Goal: Task Accomplishment & Management: Use online tool/utility

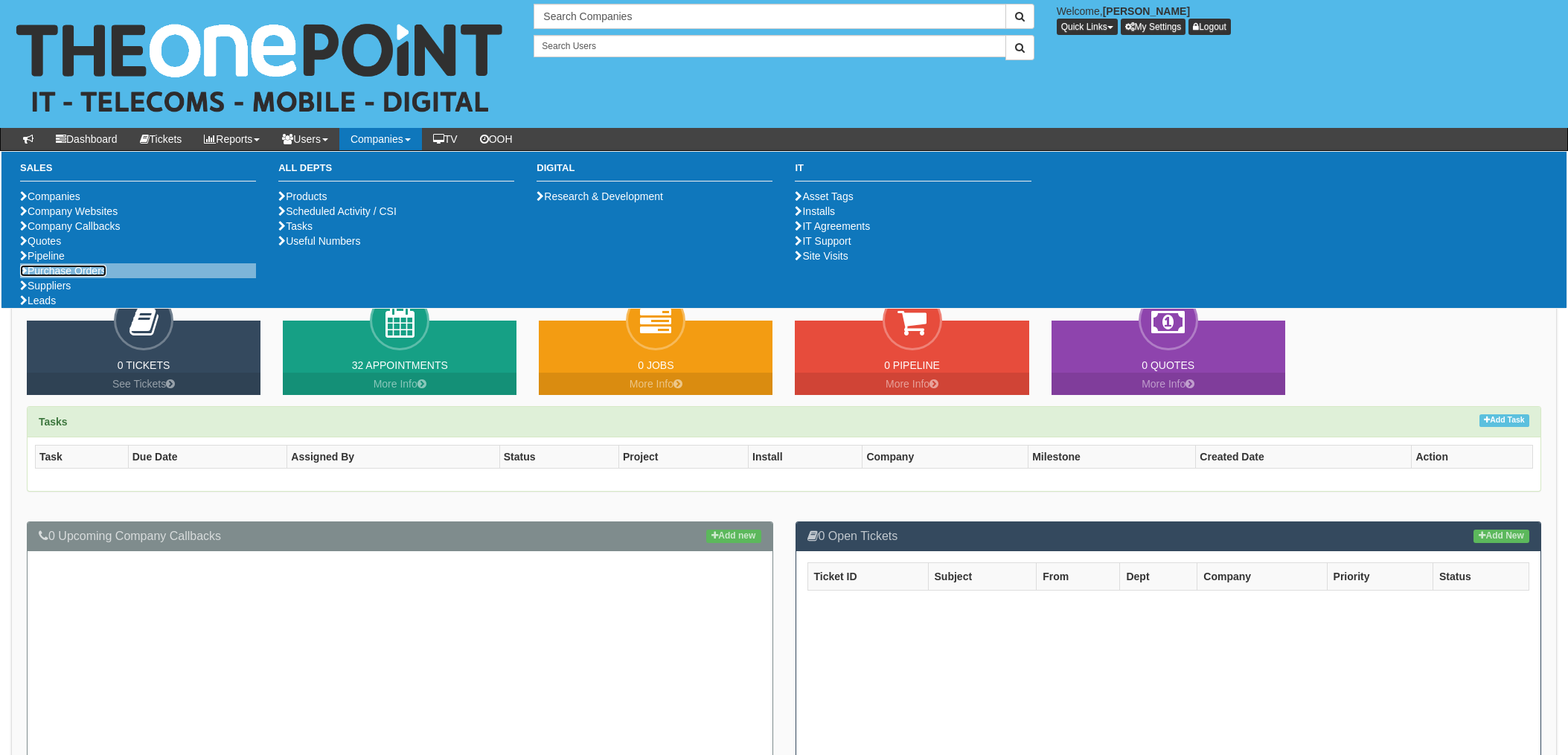
click at [61, 277] on link "Purchase Orders" at bounding box center [62, 271] width 86 height 12
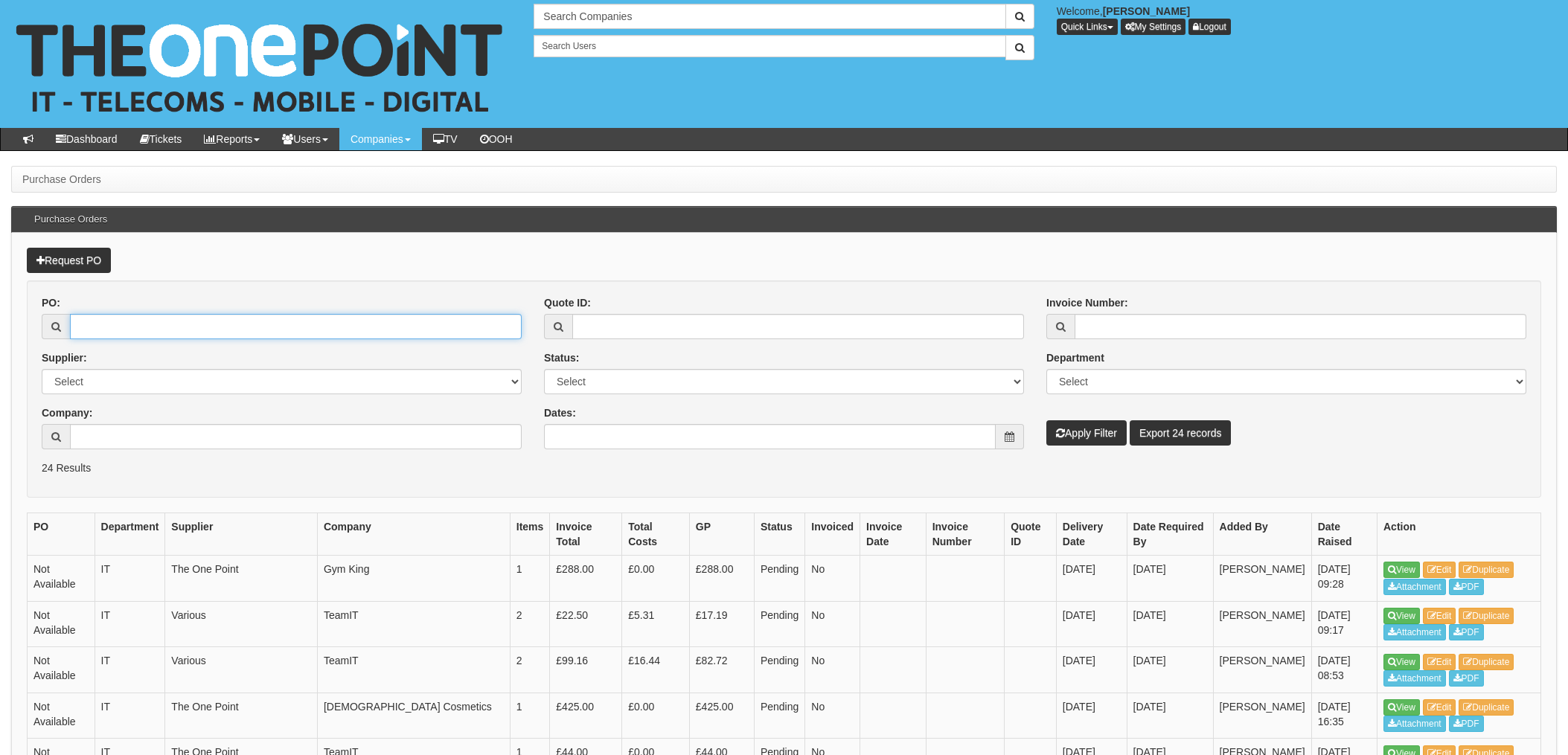
drag, startPoint x: 103, startPoint y: 325, endPoint x: 172, endPoint y: 326, distance: 69.0
click at [103, 325] on input "PO:" at bounding box center [296, 327] width 452 height 26
type input "18995"
click at [1047, 421] on button "Apply Filter" at bounding box center [1086, 433] width 80 height 26
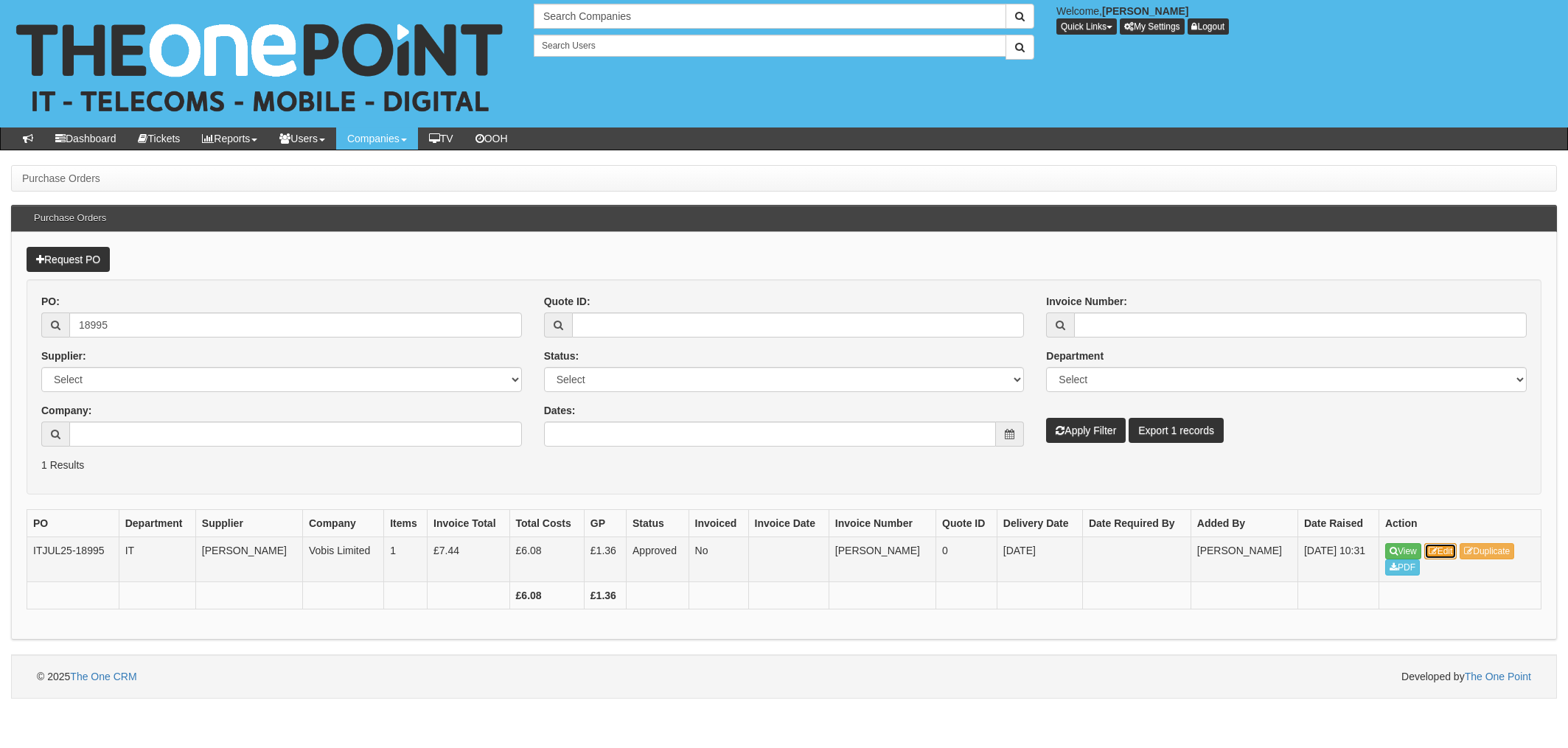
click at [1441, 551] on link "Edit" at bounding box center [1441, 551] width 33 height 17
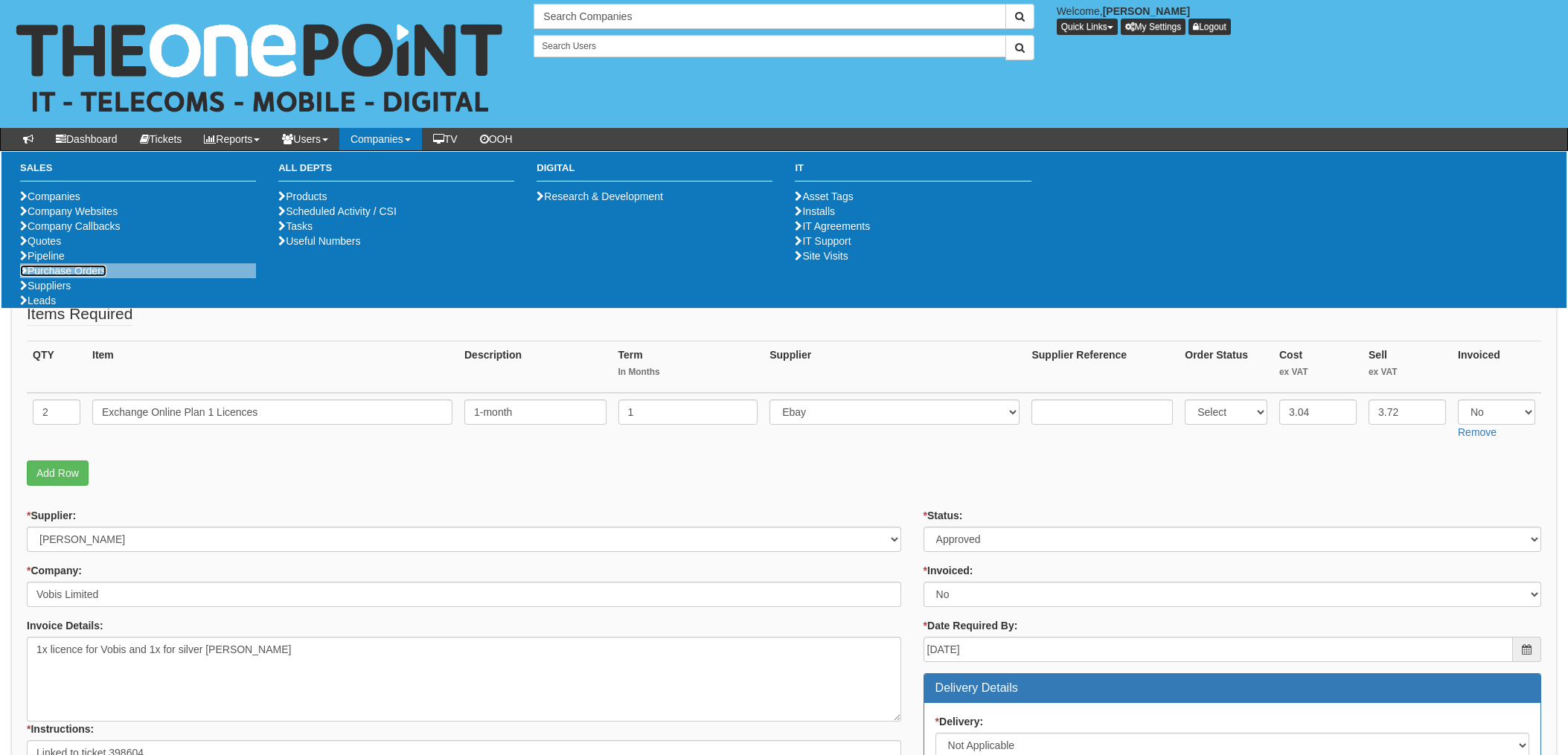
click at [81, 277] on link "Purchase Orders" at bounding box center [62, 271] width 86 height 12
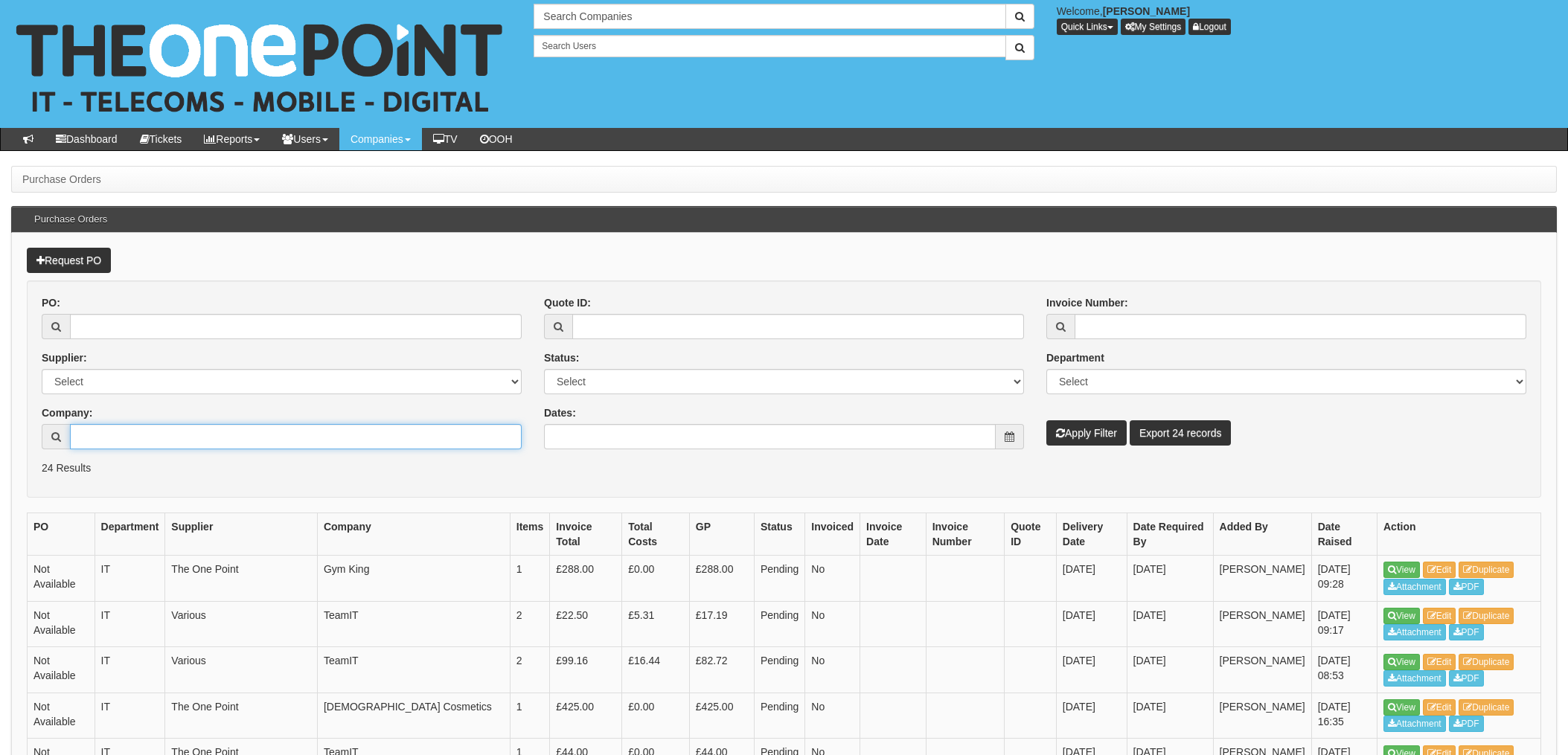
click at [116, 427] on input "Company:" at bounding box center [296, 437] width 452 height 26
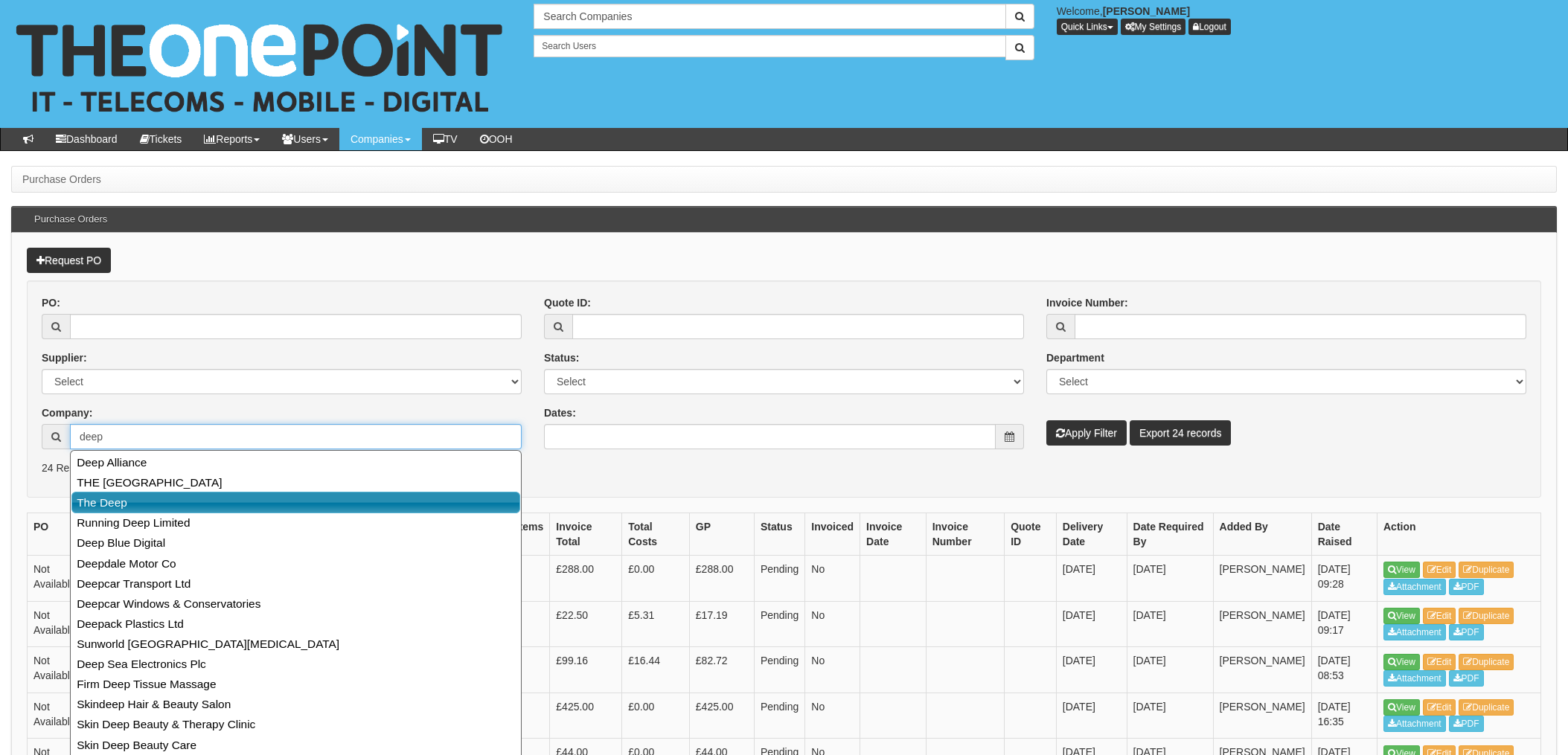
click at [147, 507] on link "The Deep" at bounding box center [296, 503] width 449 height 22
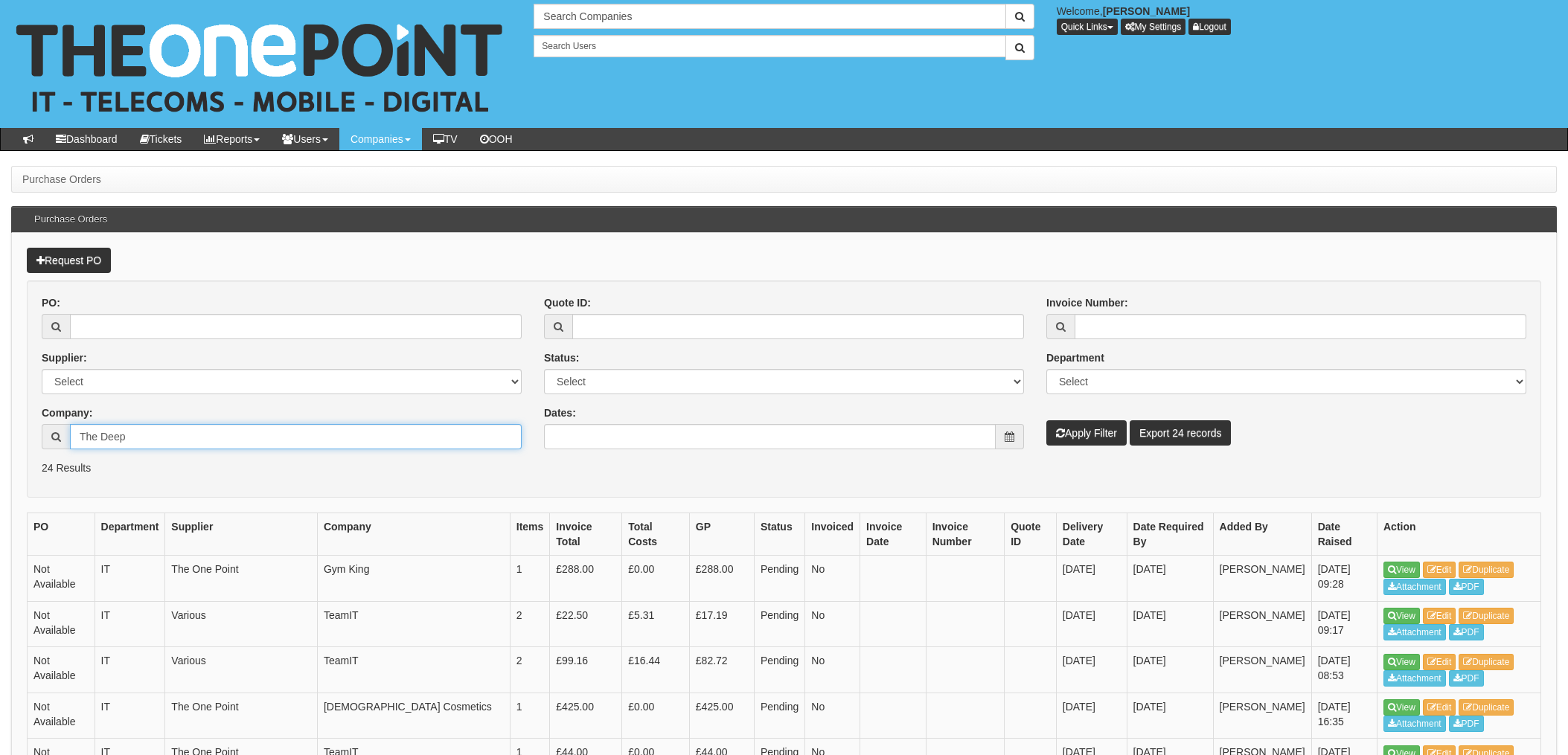
type input "The Deep"
click at [1085, 433] on button "Apply Filter" at bounding box center [1086, 433] width 80 height 26
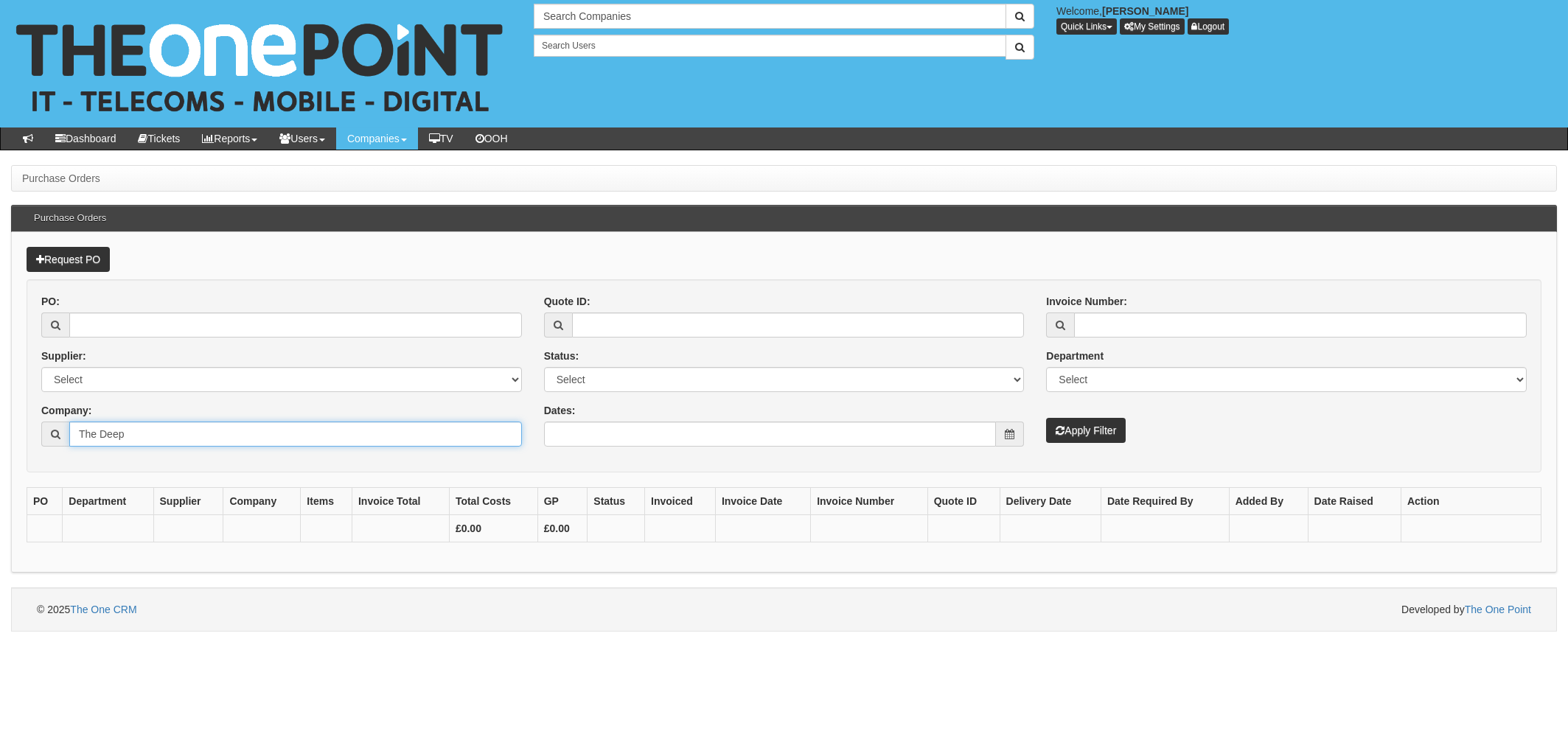
click at [144, 443] on input "The Deep" at bounding box center [296, 434] width 453 height 25
drag, startPoint x: 175, startPoint y: 438, endPoint x: 57, endPoint y: 434, distance: 118.1
click at [93, 436] on input "The Deep" at bounding box center [296, 434] width 453 height 25
drag, startPoint x: 81, startPoint y: 429, endPoint x: 90, endPoint y: 429, distance: 9.0
click at [81, 429] on input "The Deep" at bounding box center [296, 434] width 453 height 25
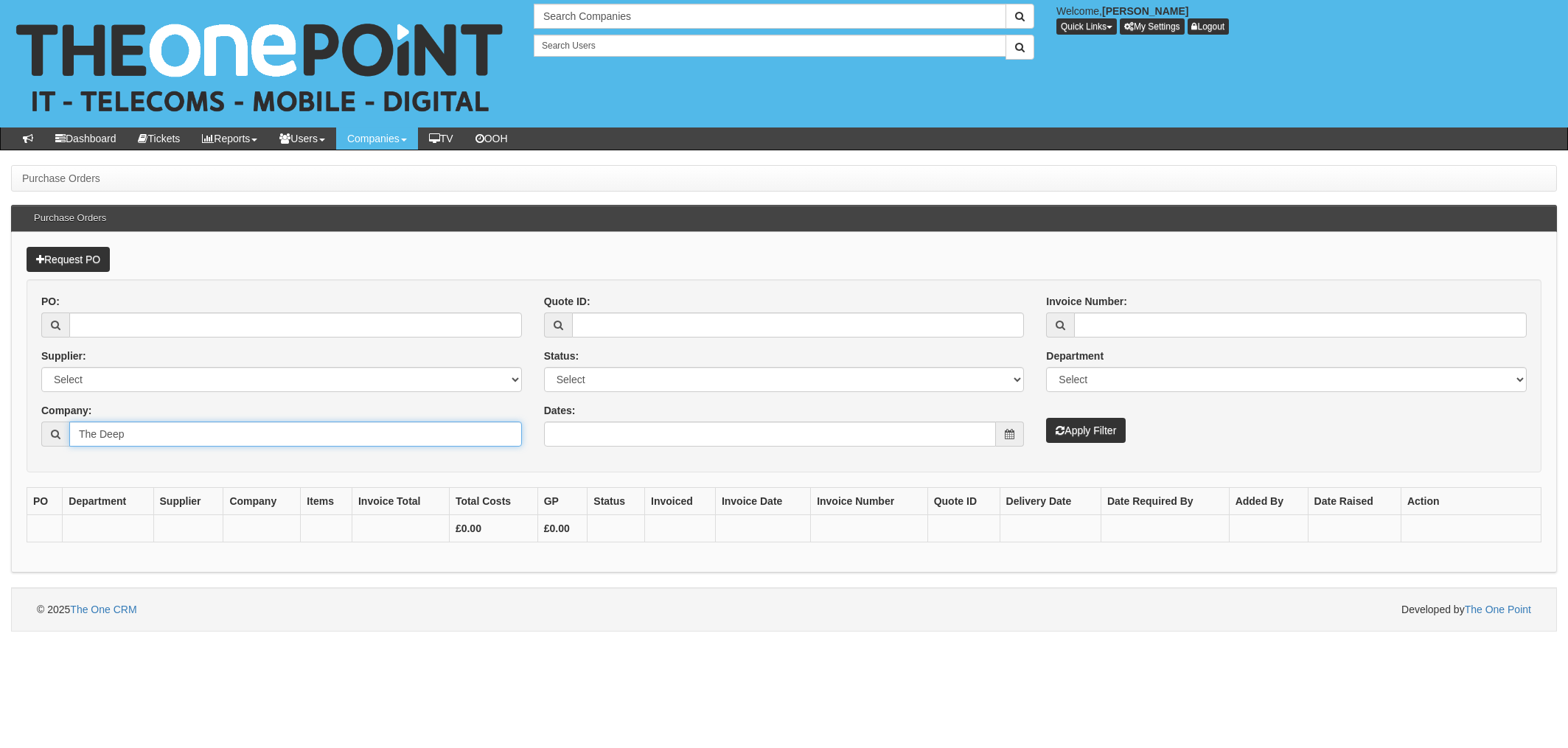
drag, startPoint x: 100, startPoint y: 435, endPoint x: 0, endPoint y: 446, distance: 100.6
click at [40, 436] on div "PO: Supplier: Select 123 REG.co.uk 1Password 3 4Gon AA Jones Electric Ltd Abzor…" at bounding box center [281, 375] width 503 height 164
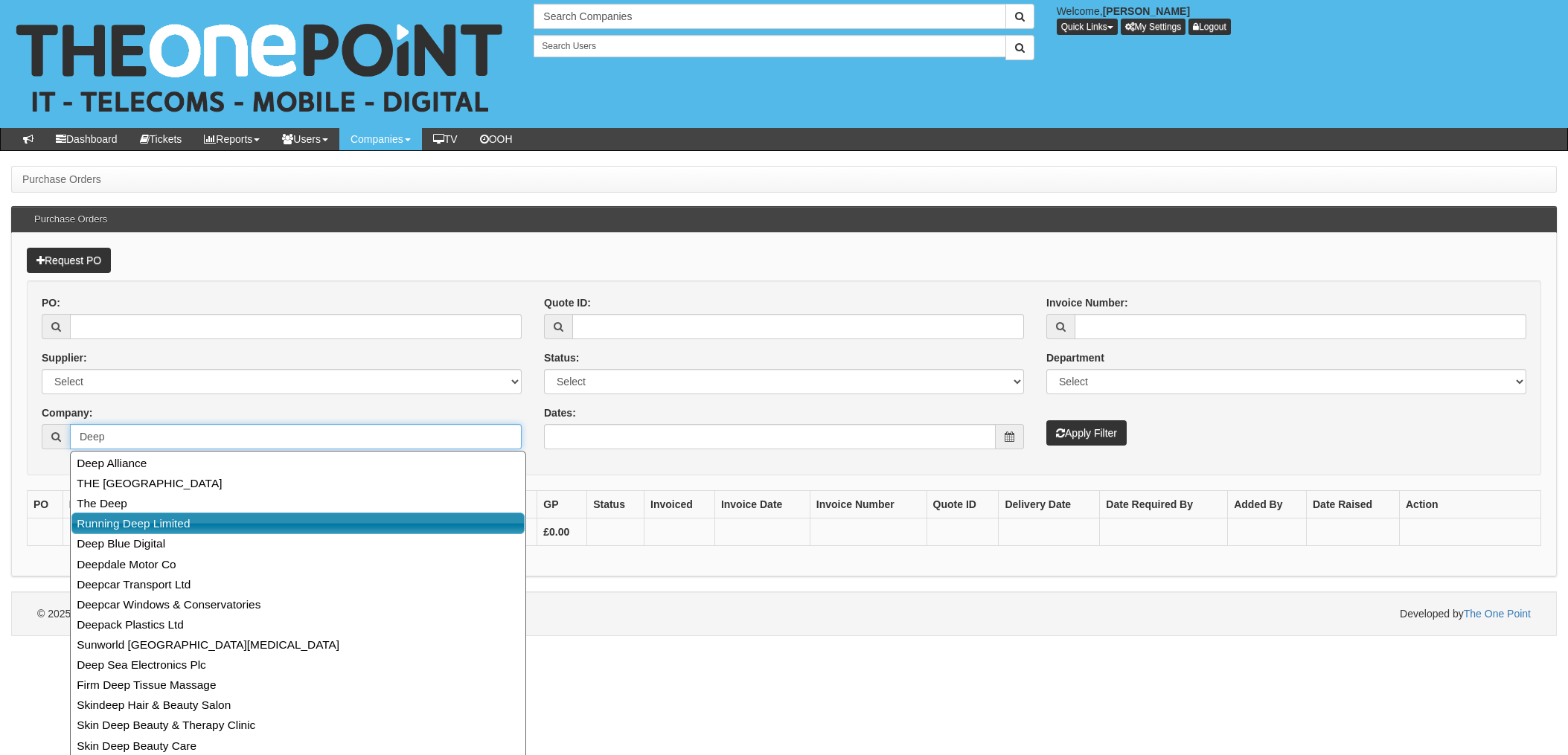
drag, startPoint x: 157, startPoint y: 520, endPoint x: 208, endPoint y: 521, distance: 51.0
click at [158, 520] on link "Running Deep Limited" at bounding box center [298, 523] width 453 height 22
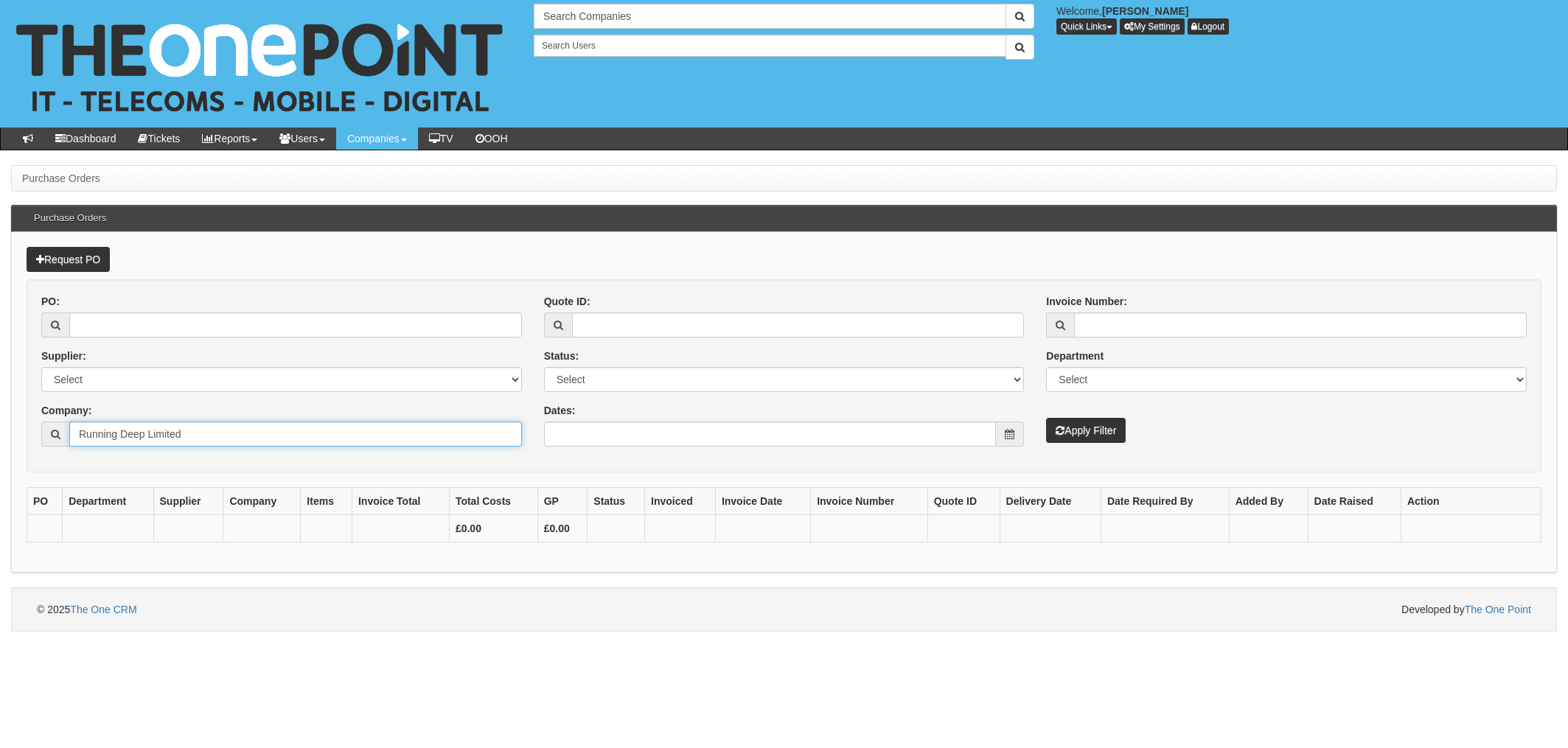
type input "Running Deep Limited"
click at [1081, 436] on button "Apply Filter" at bounding box center [1085, 430] width 79 height 25
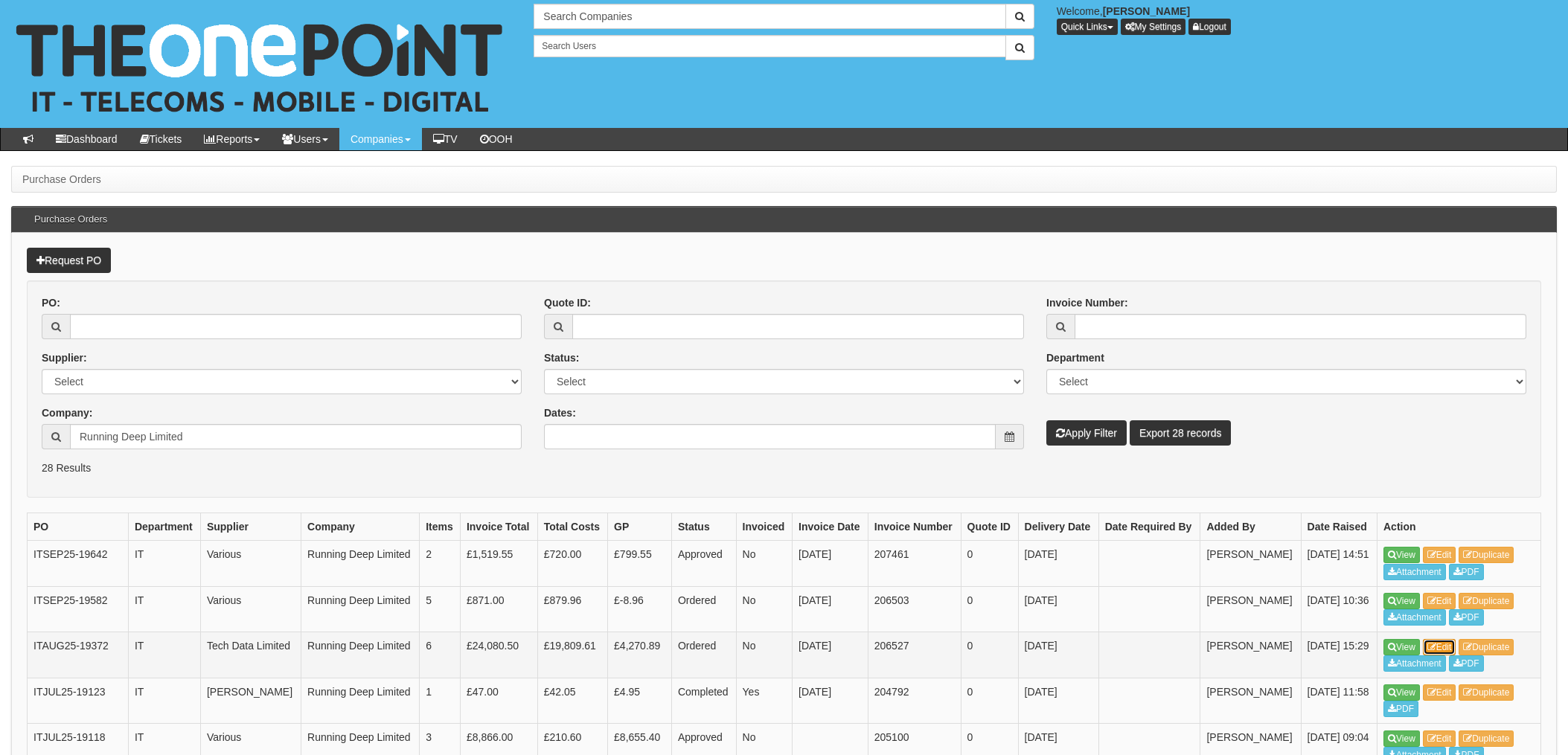
click at [1452, 656] on link "Edit" at bounding box center [1439, 647] width 34 height 17
click at [1443, 610] on link "Edit" at bounding box center [1439, 601] width 34 height 17
click at [1434, 560] on icon at bounding box center [1431, 555] width 9 height 9
click at [1443, 702] on link "Edit" at bounding box center [1439, 693] width 34 height 17
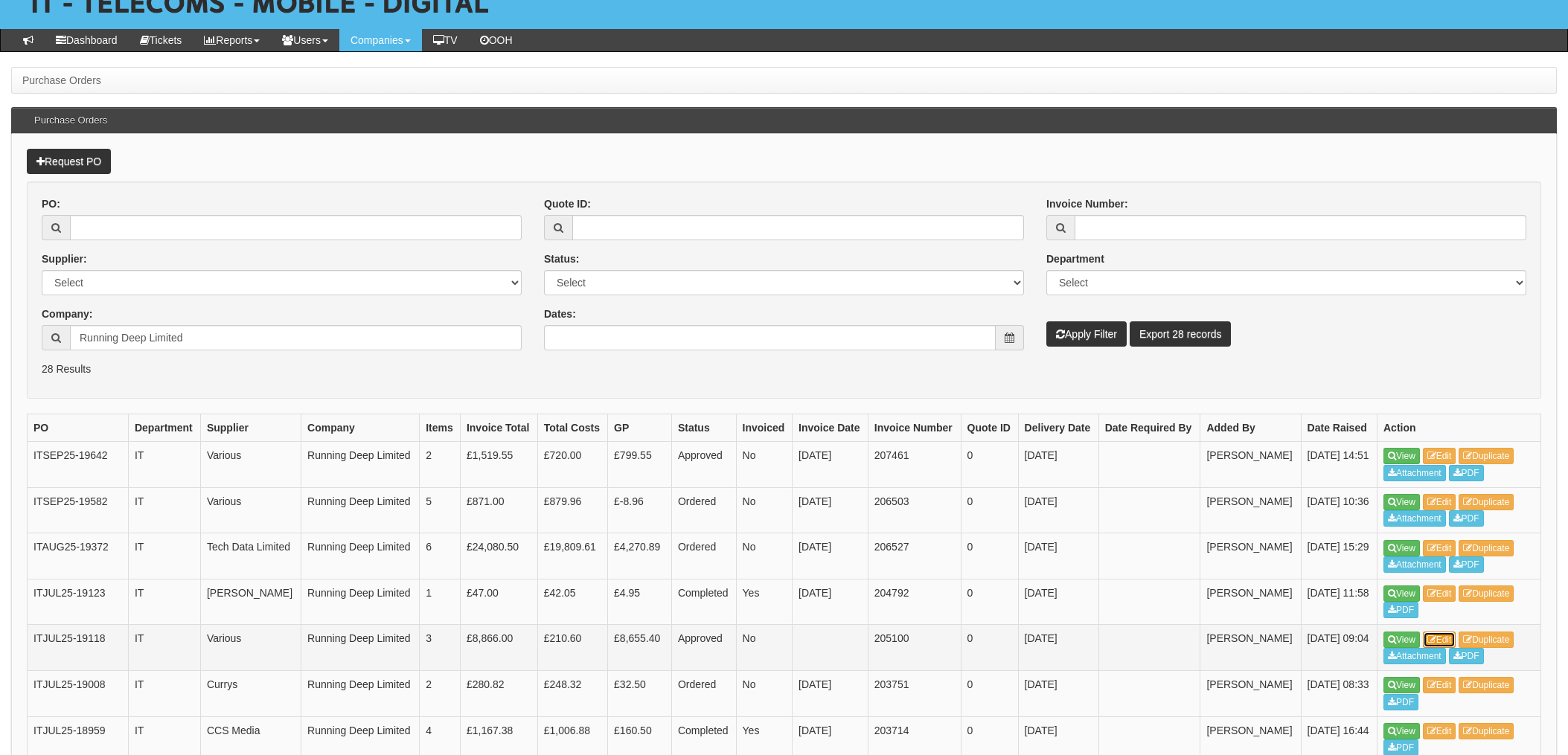
click at [1450, 648] on link "Edit" at bounding box center [1439, 640] width 34 height 17
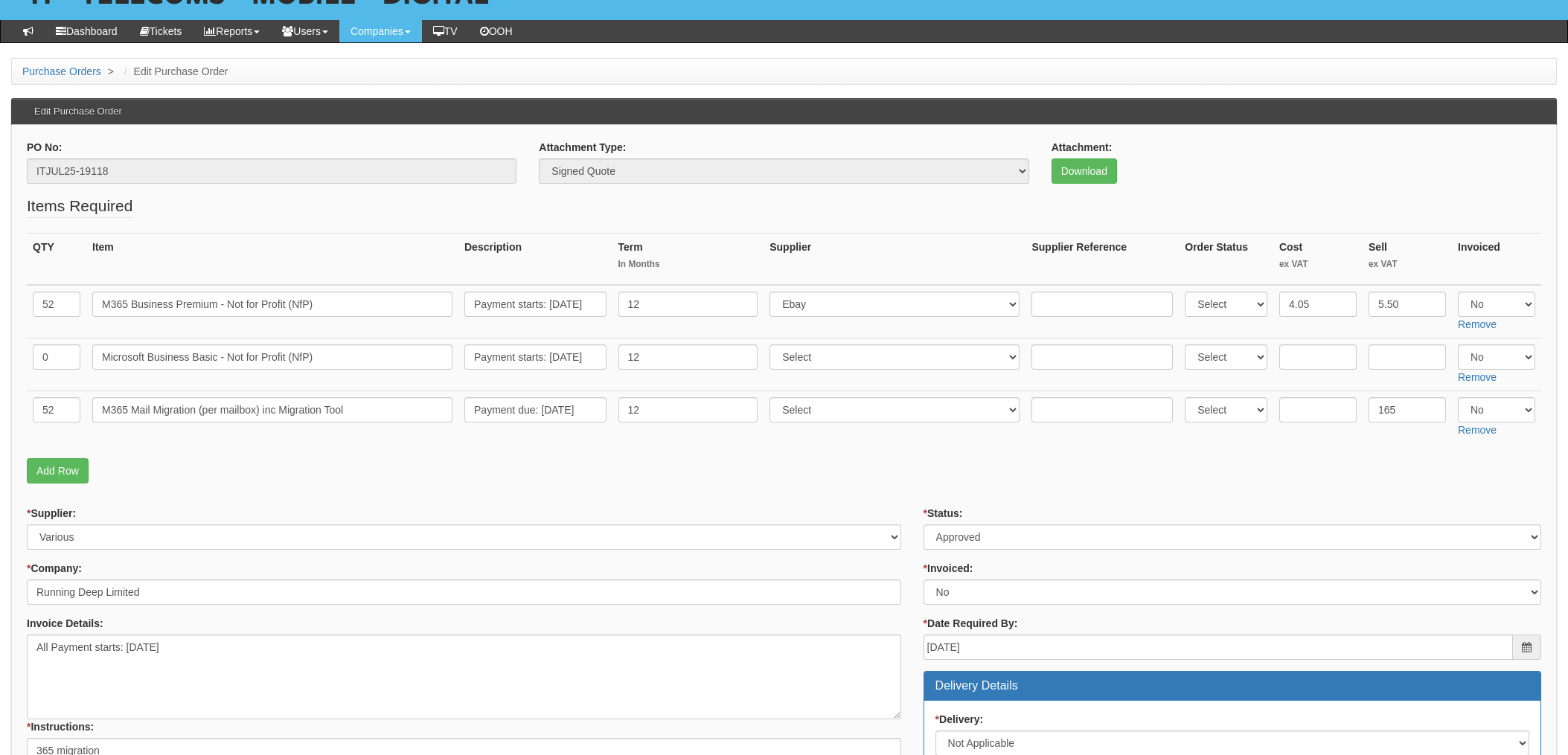
scroll to position [94, 0]
